Goal: Find contact information: Find contact information

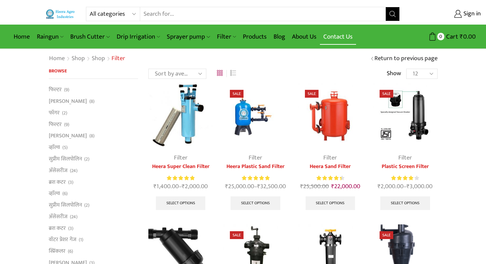
click at [336, 32] on link "Contact Us" at bounding box center [338, 37] width 36 height 16
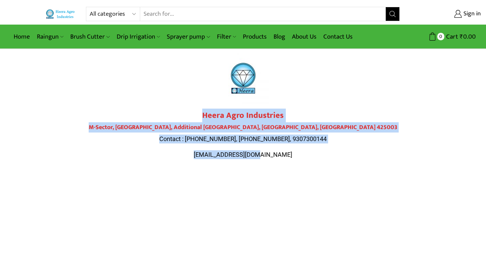
drag, startPoint x: 205, startPoint y: 115, endPoint x: 291, endPoint y: 156, distance: 94.9
click at [291, 156] on div "Heera Agro Industries M-Sector, Patil Nagar, Additional MIDC, Jalgaon, Maharash…" at bounding box center [243, 135] width 382 height 48
copy div "Heera Agro Industries M-Sector, Patil Nagar, Additional MIDC, Jalgaon, Maharash…"
